Goal: Task Accomplishment & Management: Manage account settings

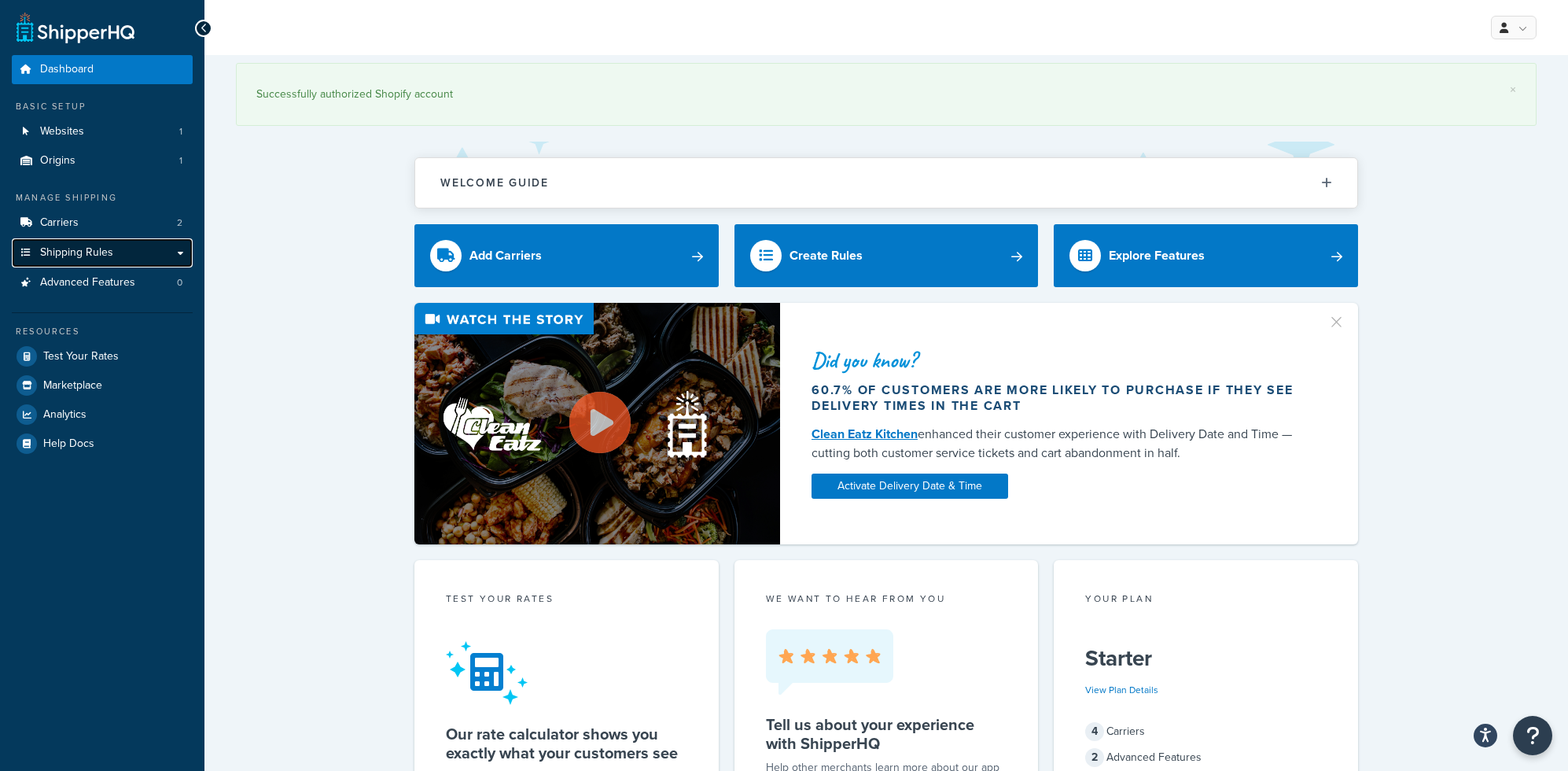
click at [106, 255] on span "Shipping Rules" at bounding box center [76, 253] width 73 height 14
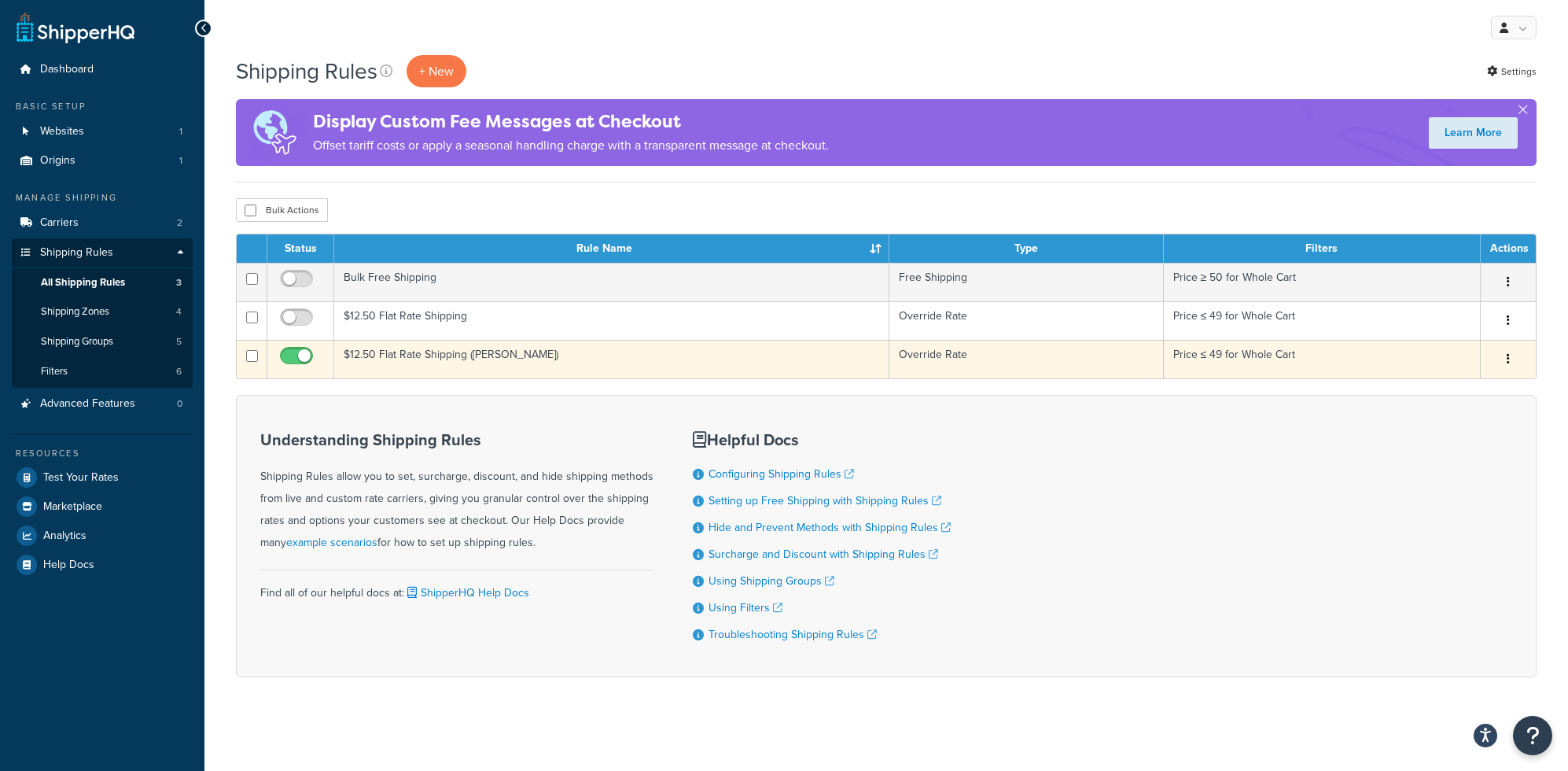
click at [1506, 361] on icon "button" at bounding box center [1507, 358] width 3 height 11
click at [1485, 399] on link "Edit" at bounding box center [1456, 389] width 124 height 32
click at [413, 357] on td "$12.50 Flat Rate Shipping ([PERSON_NAME])" at bounding box center [612, 359] width 555 height 38
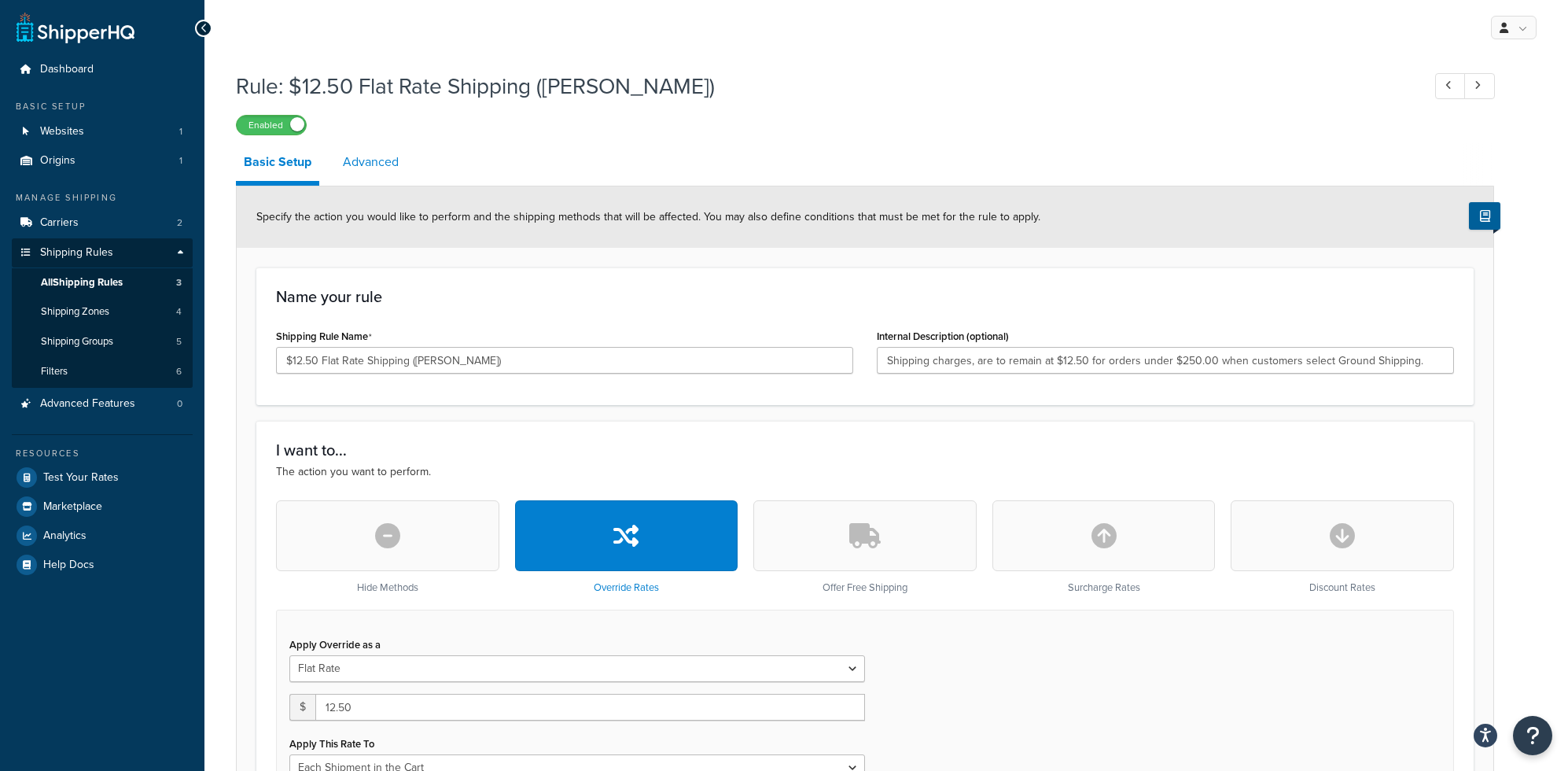
click at [367, 158] on link "Advanced" at bounding box center [370, 162] width 71 height 38
